Goal: Task Accomplishment & Management: Use online tool/utility

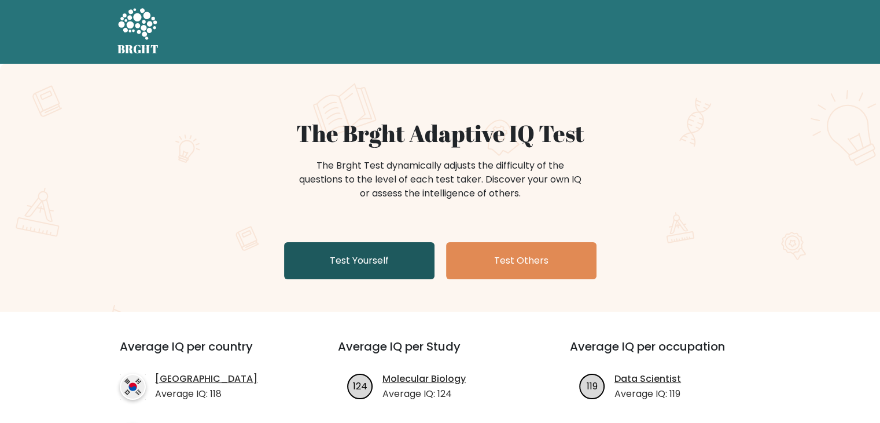
click at [345, 262] on link "Test Yourself" at bounding box center [359, 260] width 150 height 37
click at [376, 266] on link "Test Yourself" at bounding box center [359, 260] width 150 height 37
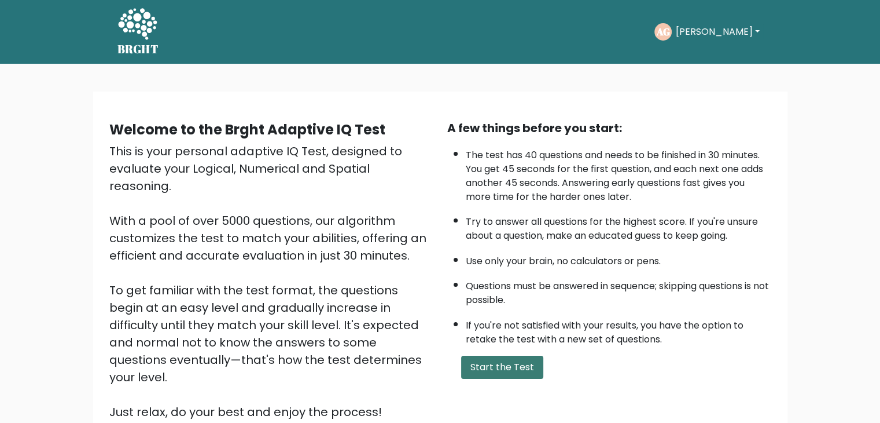
click at [516, 359] on button "Start the Test" at bounding box center [502, 366] width 82 height 23
